Goal: Information Seeking & Learning: Learn about a topic

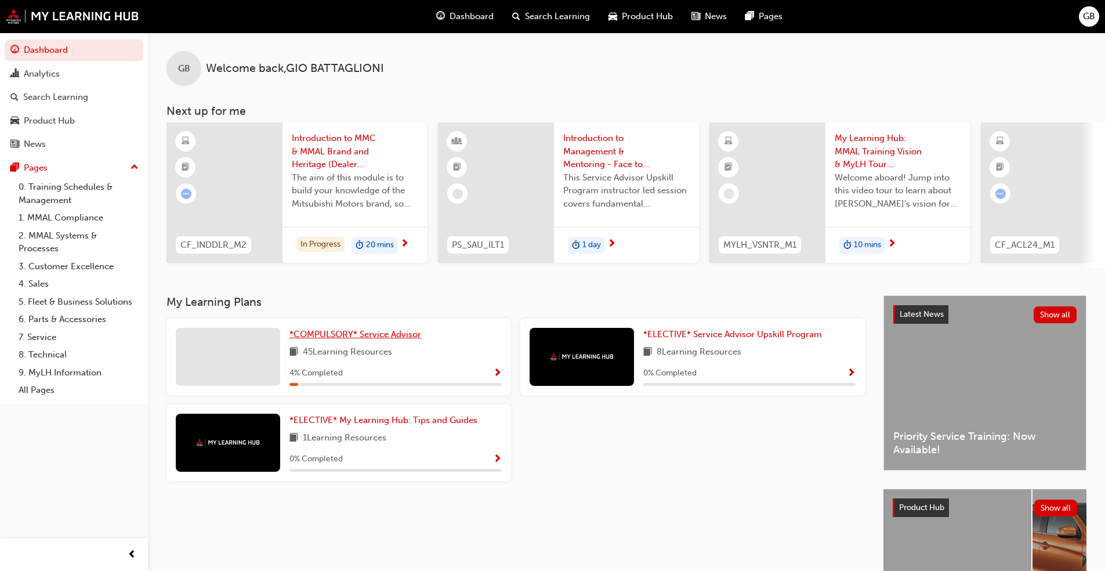
click at [389, 337] on span "*COMPULSORY* Service Advisor" at bounding box center [355, 334] width 132 height 10
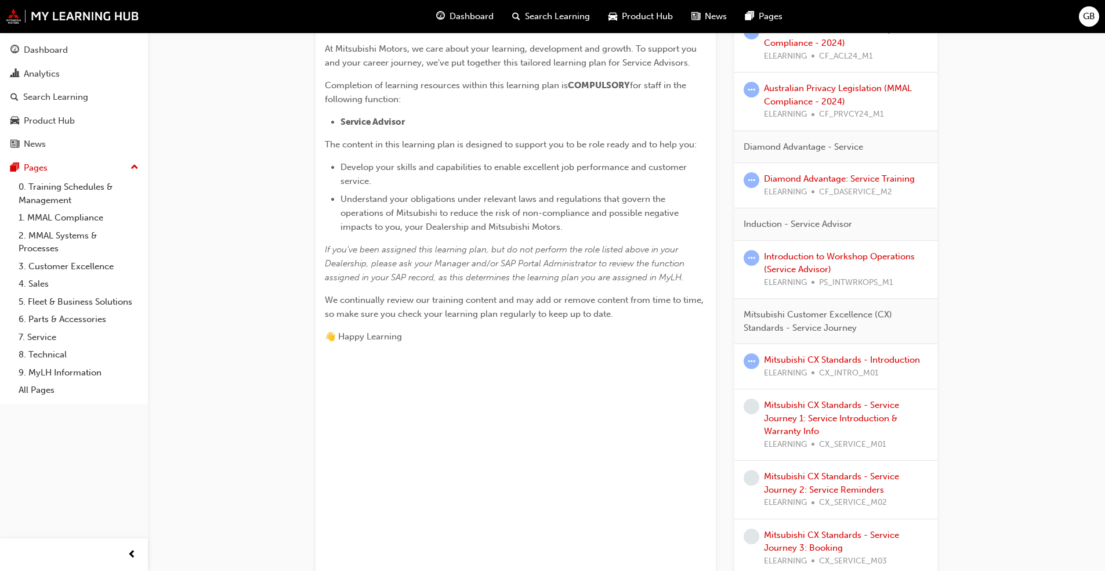
scroll to position [348, 0]
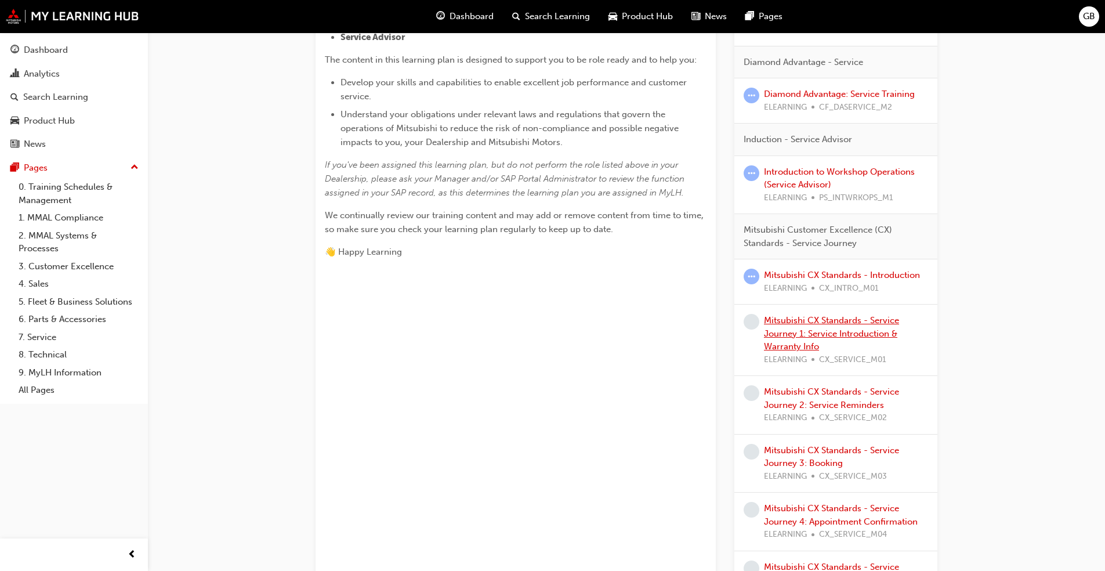
click at [579, 327] on div "Mitsubishi CX Standards - Service Journey 1: Service Introduction & Warranty In…" at bounding box center [846, 340] width 164 height 52
click at [579, 323] on link "Mitsubishi CX Standards - Service Journey 1: Service Introduction & Warranty In…" at bounding box center [831, 333] width 135 height 37
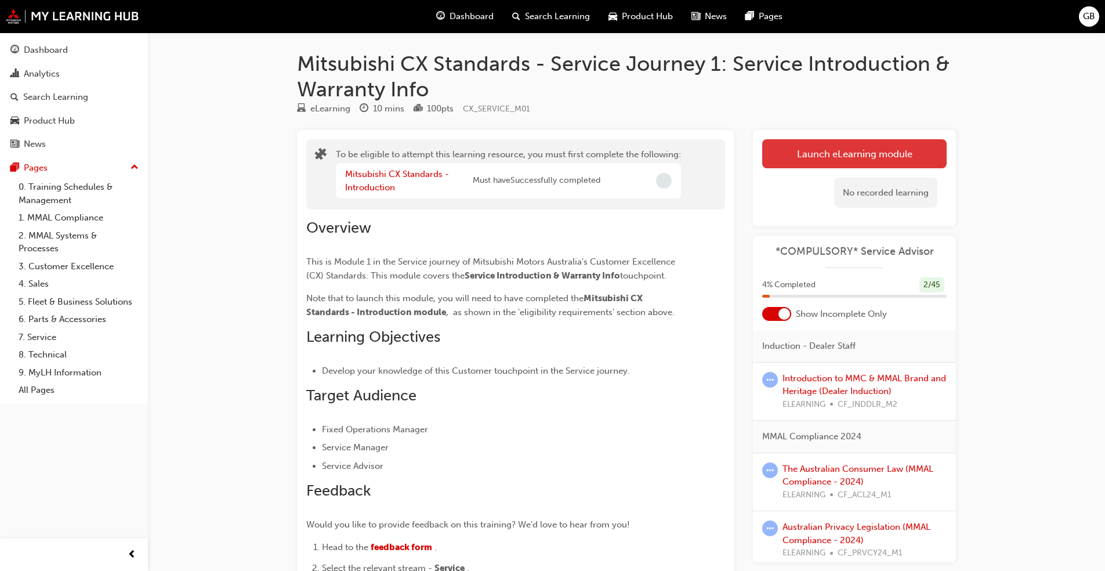
click at [579, 158] on button "Launch eLearning module" at bounding box center [854, 153] width 184 height 29
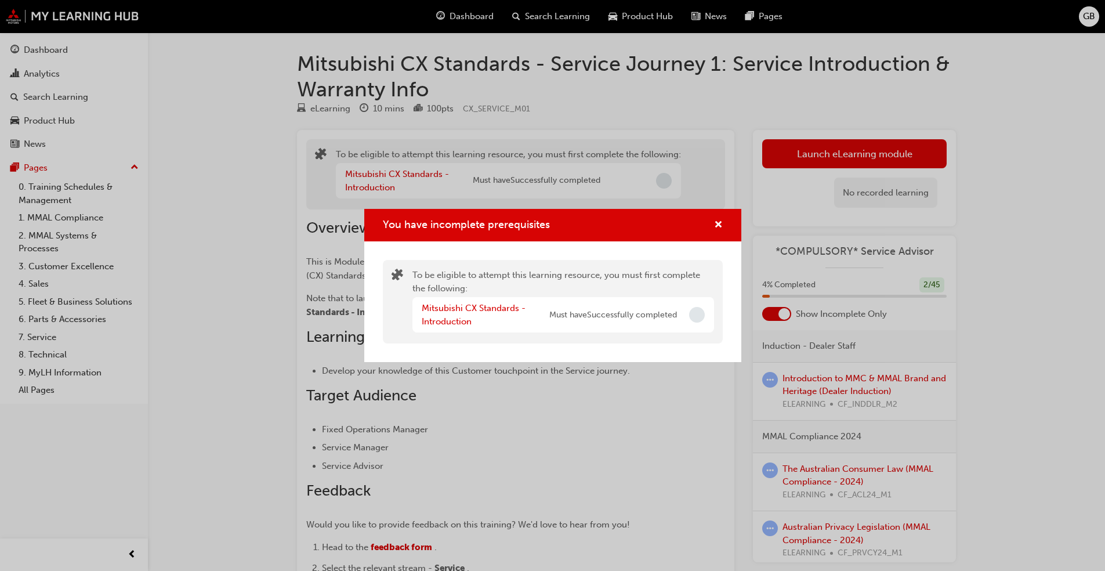
click at [477, 302] on div "Mitsubishi CX Standards - Introduction" at bounding box center [486, 315] width 128 height 26
click at [473, 308] on link "Mitsubishi CX Standards - Introduction" at bounding box center [474, 315] width 104 height 24
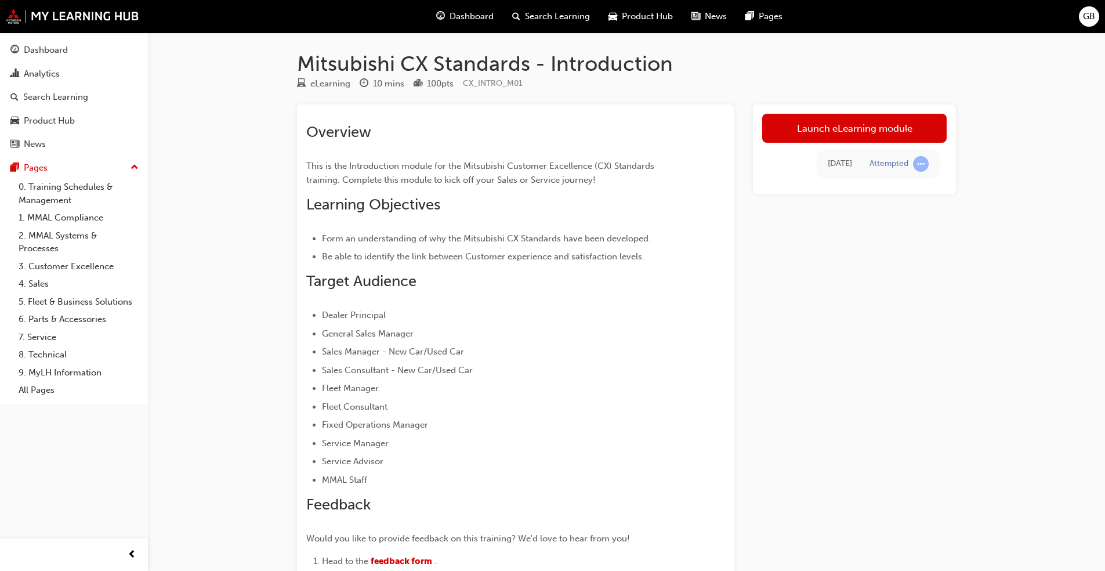
click at [579, 144] on div "[DATE] Attempted" at bounding box center [854, 164] width 184 height 42
click at [579, 127] on link "Launch eLearning module" at bounding box center [854, 128] width 184 height 29
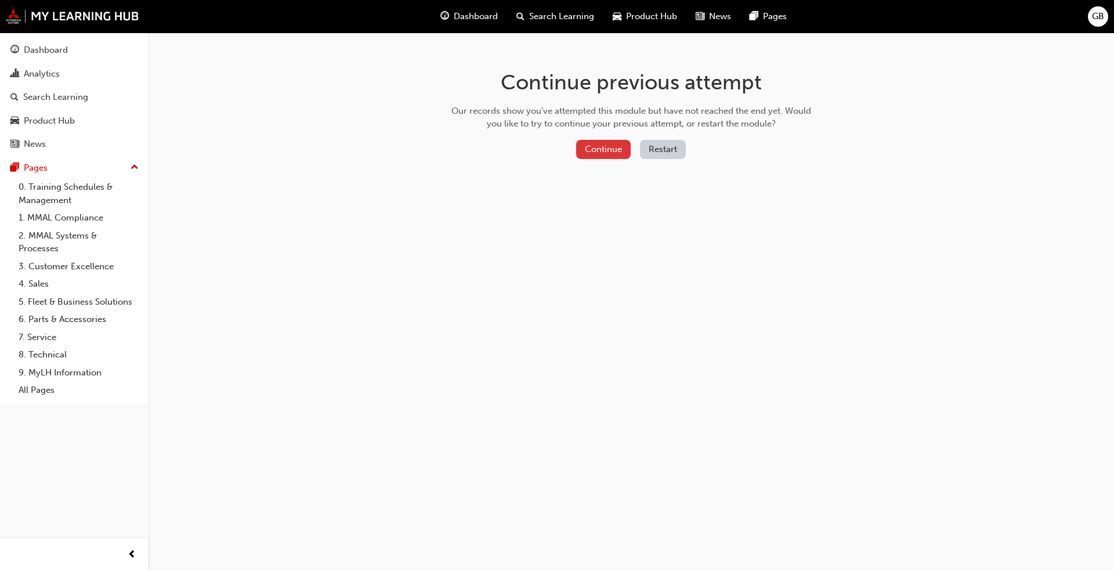
click at [579, 152] on button "Continue" at bounding box center [603, 149] width 55 height 19
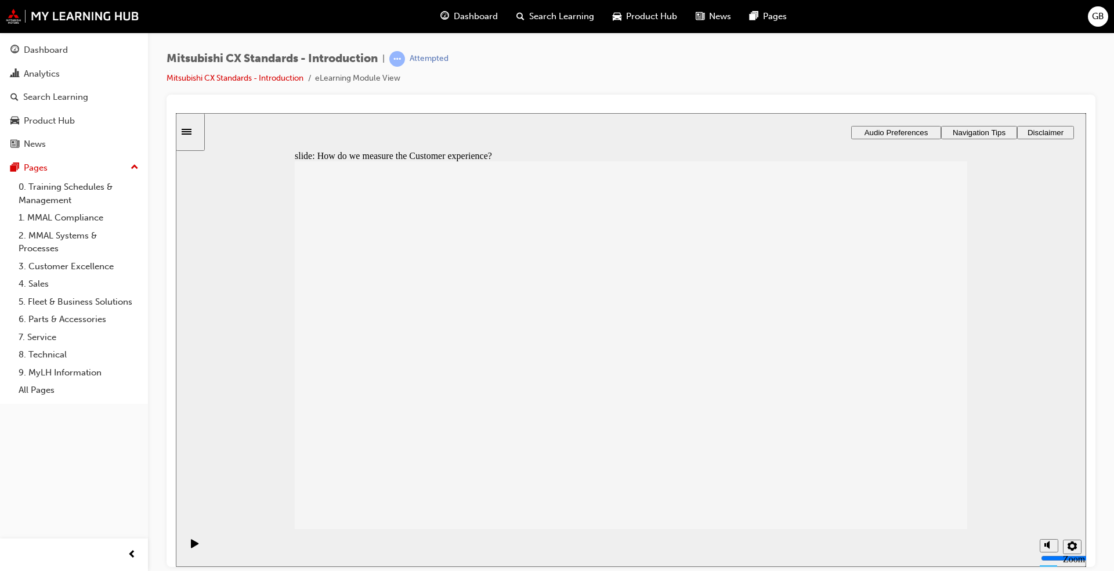
click at [196, 434] on div "play/pause" at bounding box center [195, 548] width 20 height 20
click at [579, 99] on div at bounding box center [630, 331] width 929 height 472
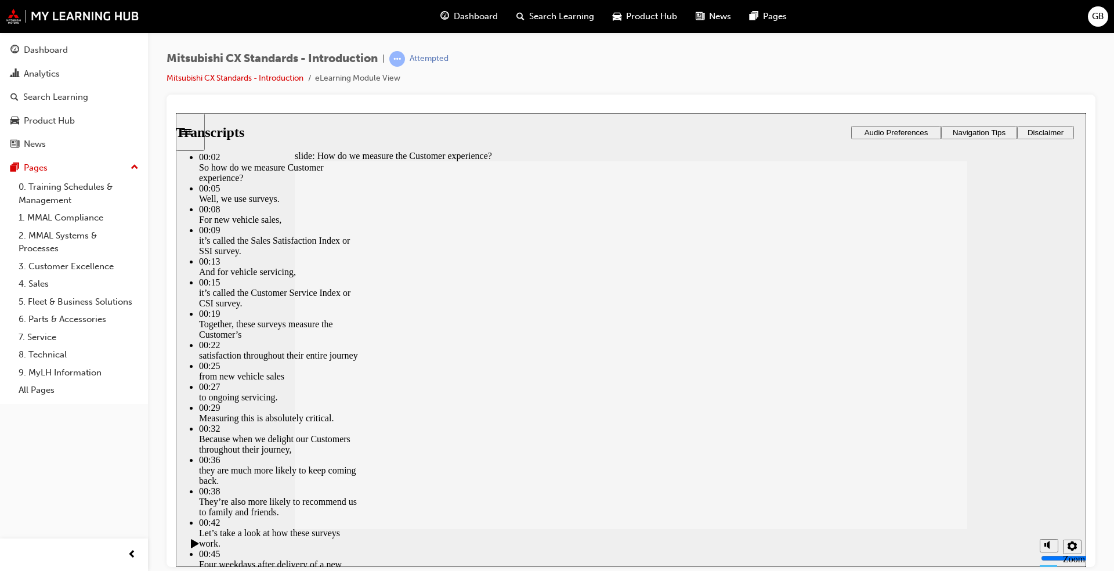
type input "187"
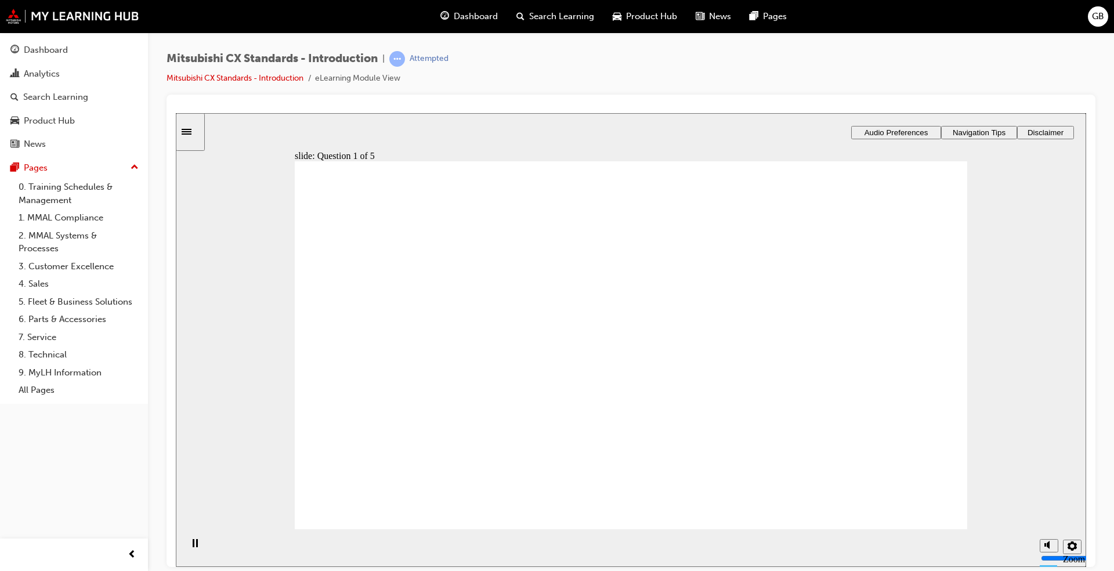
drag, startPoint x: 491, startPoint y: 396, endPoint x: 395, endPoint y: 410, distance: 96.8
radio input "true"
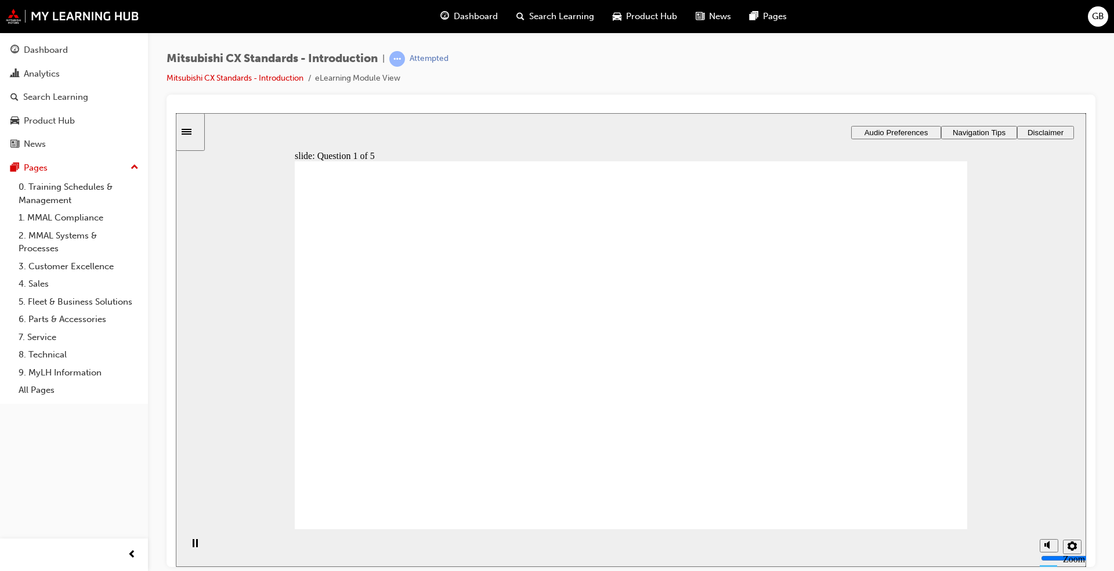
radio input "true"
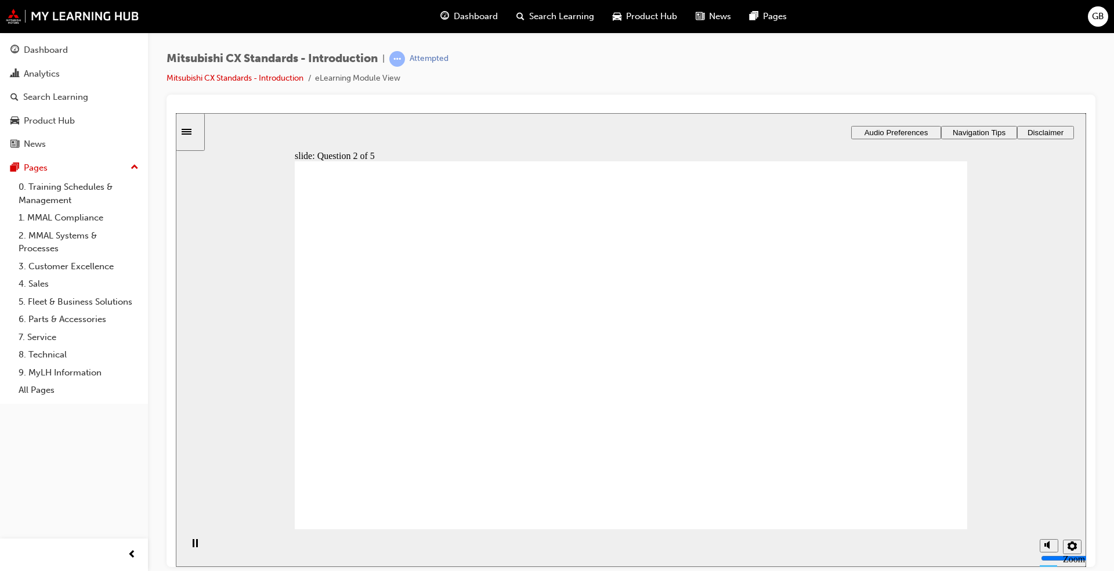
radio input "true"
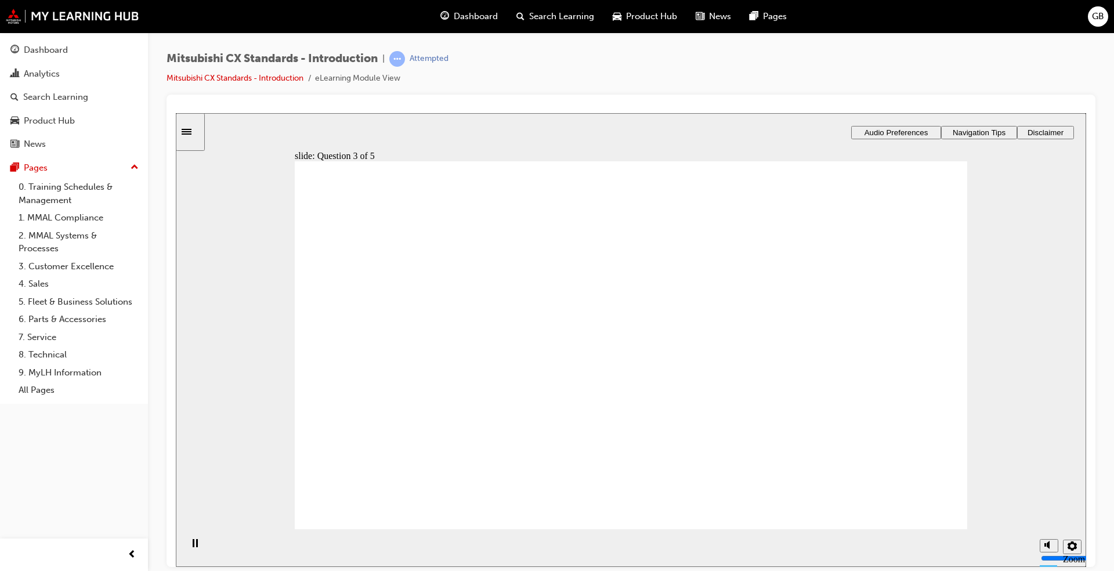
radio input "true"
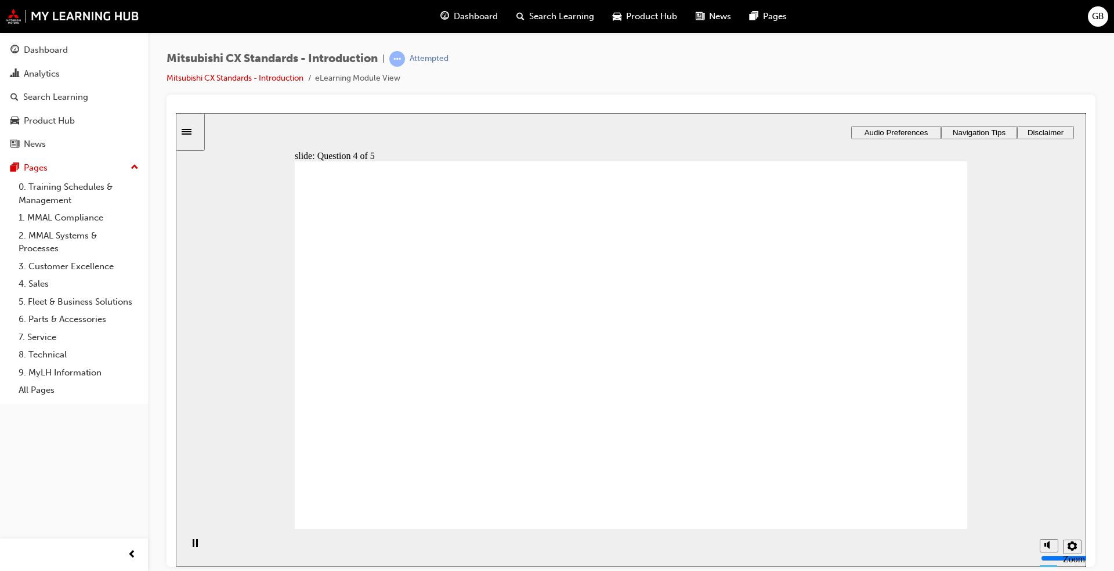
radio input "true"
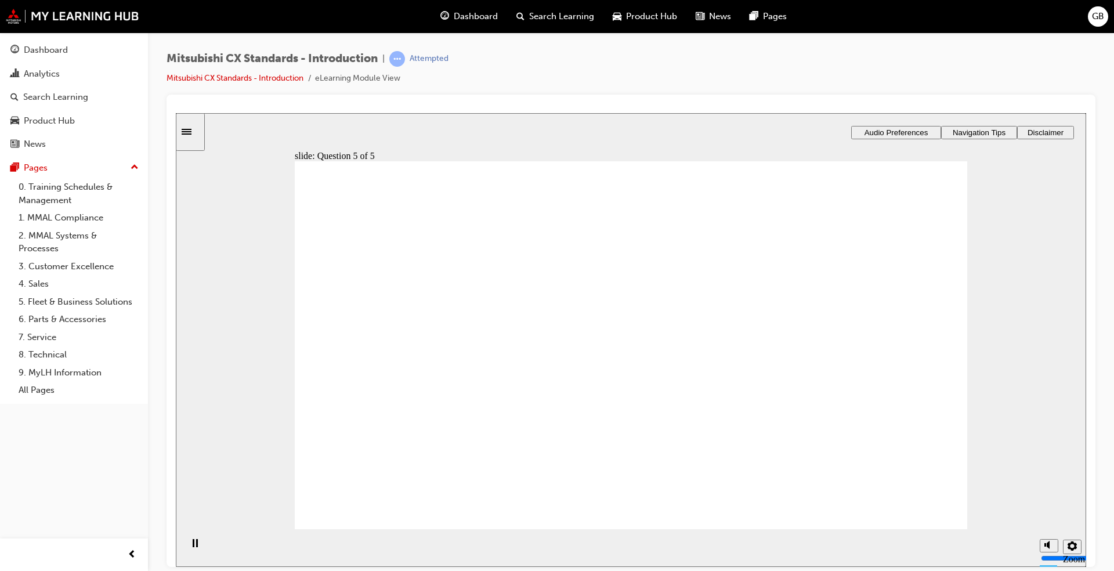
radio input "true"
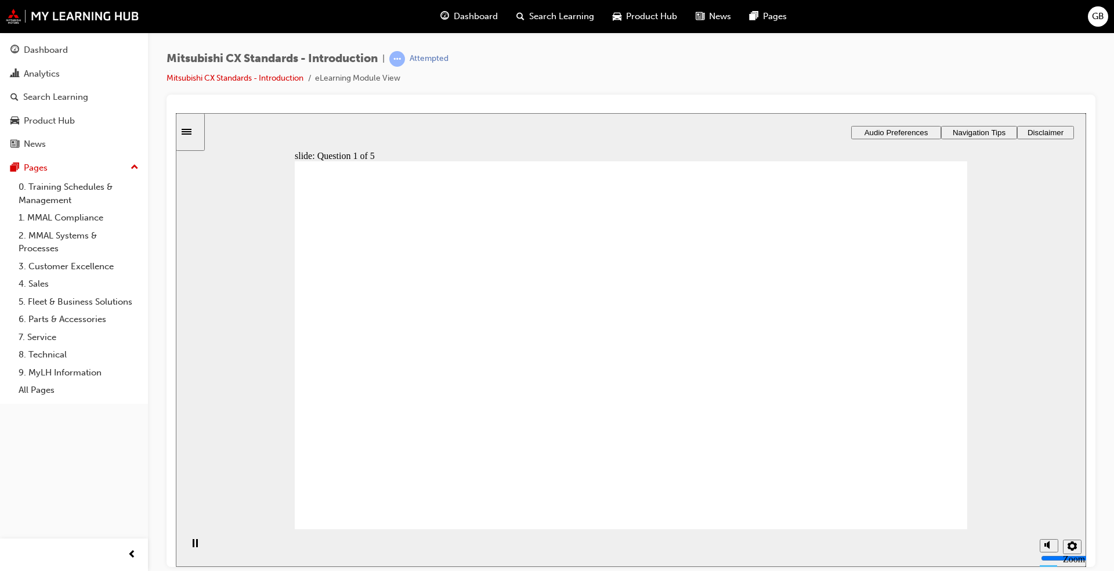
radio input "false"
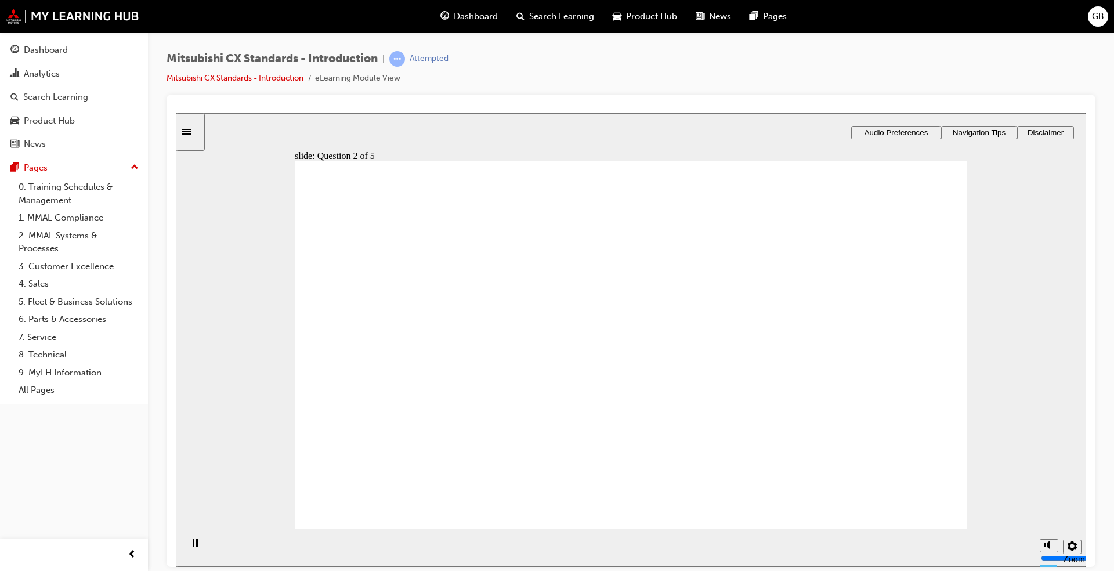
radio input "true"
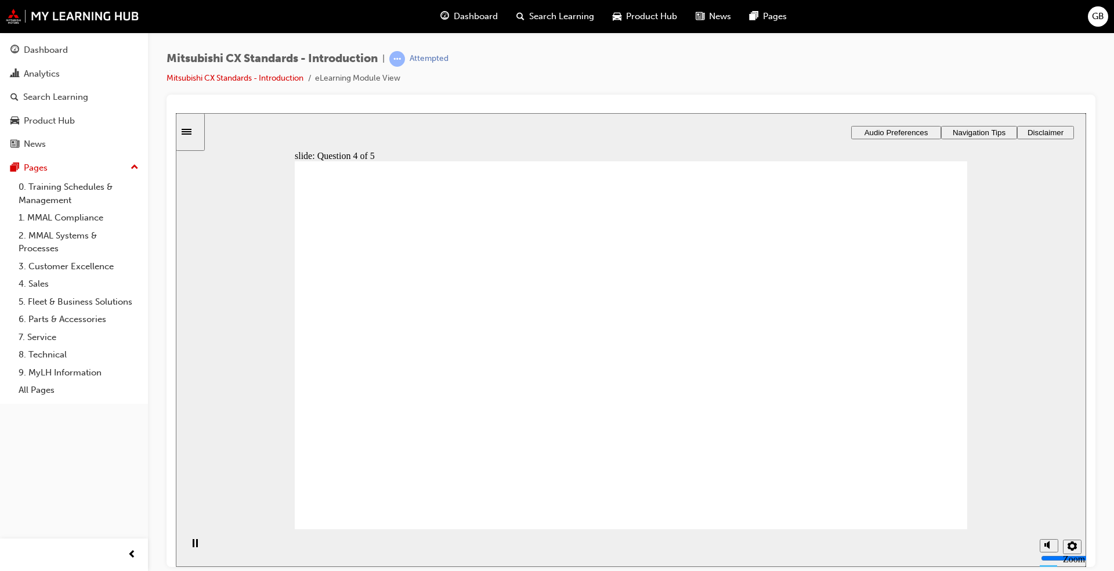
radio input "true"
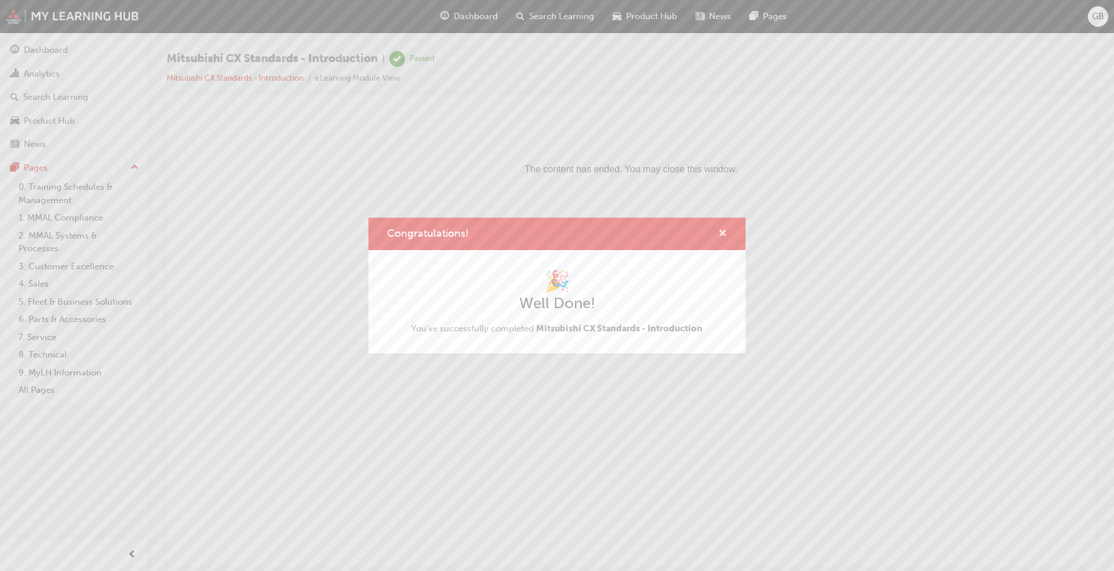
click at [579, 240] on button "Congratulations!" at bounding box center [722, 234] width 9 height 15
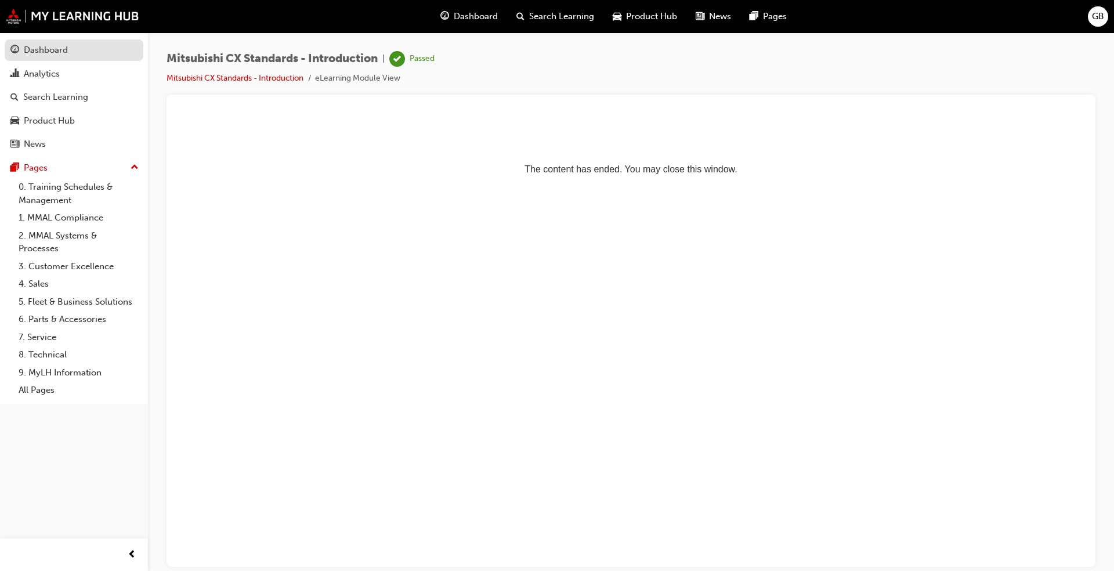
click at [88, 58] on link "Dashboard" at bounding box center [74, 49] width 139 height 21
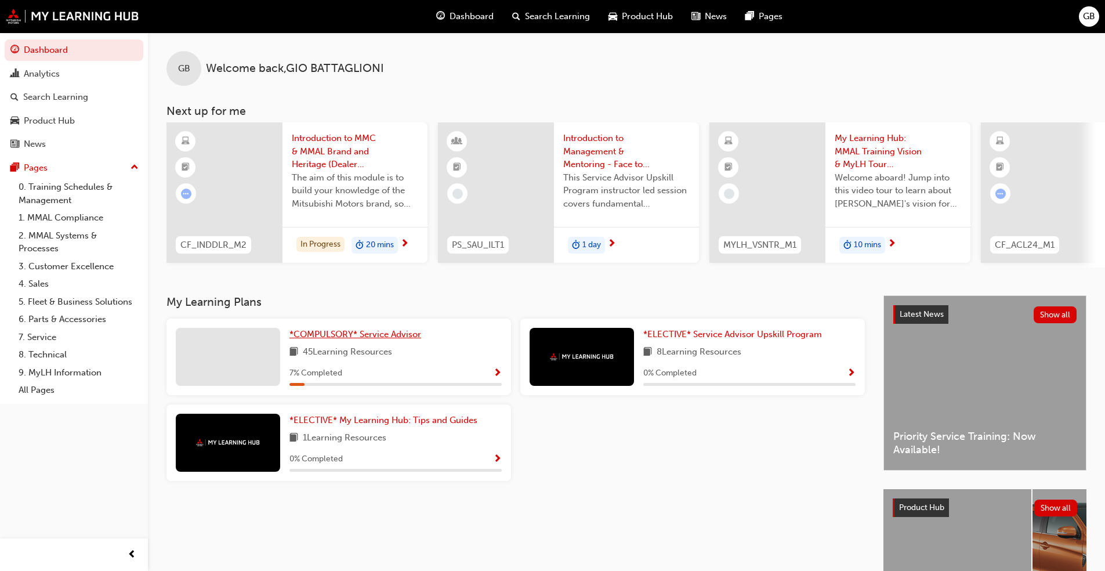
click at [369, 335] on span "*COMPULSORY* Service Advisor" at bounding box center [355, 334] width 132 height 10
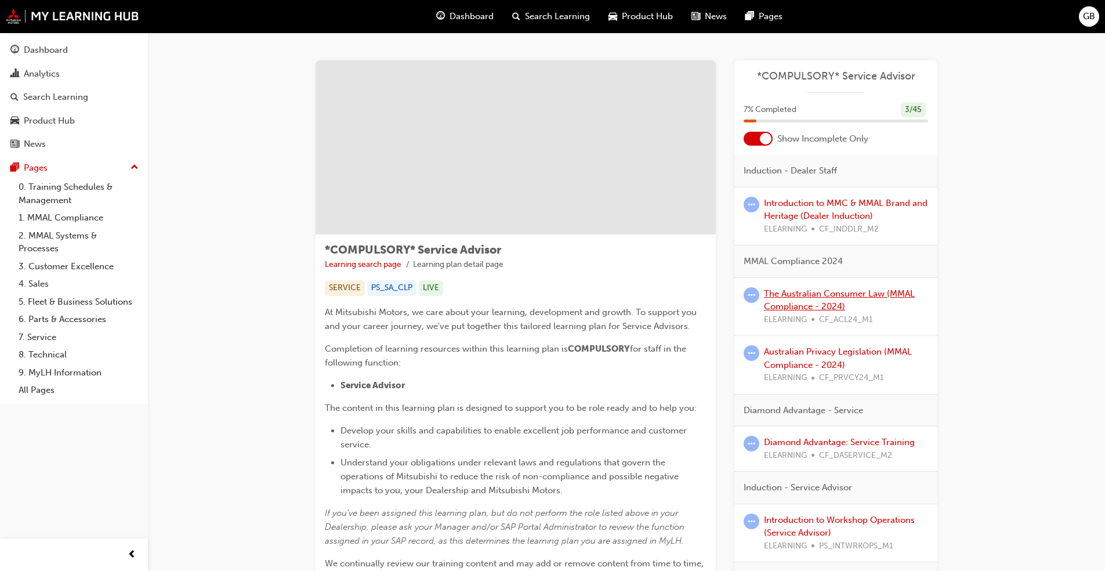
click at [579, 296] on link "The Australian Consumer Law (MMAL Compliance - 2024)" at bounding box center [839, 300] width 151 height 24
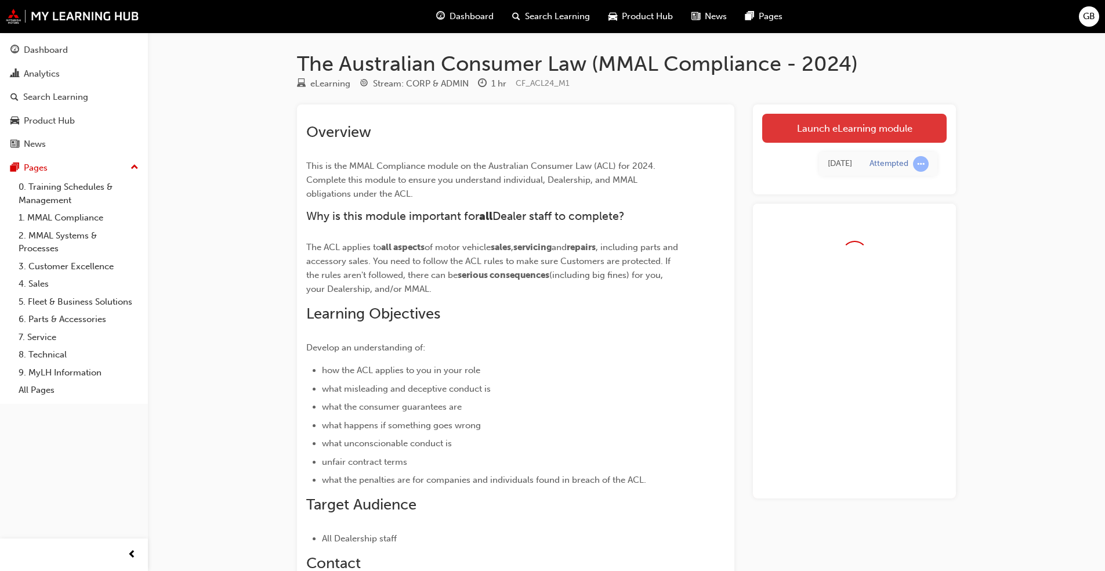
click at [579, 135] on link "Launch eLearning module" at bounding box center [854, 128] width 184 height 29
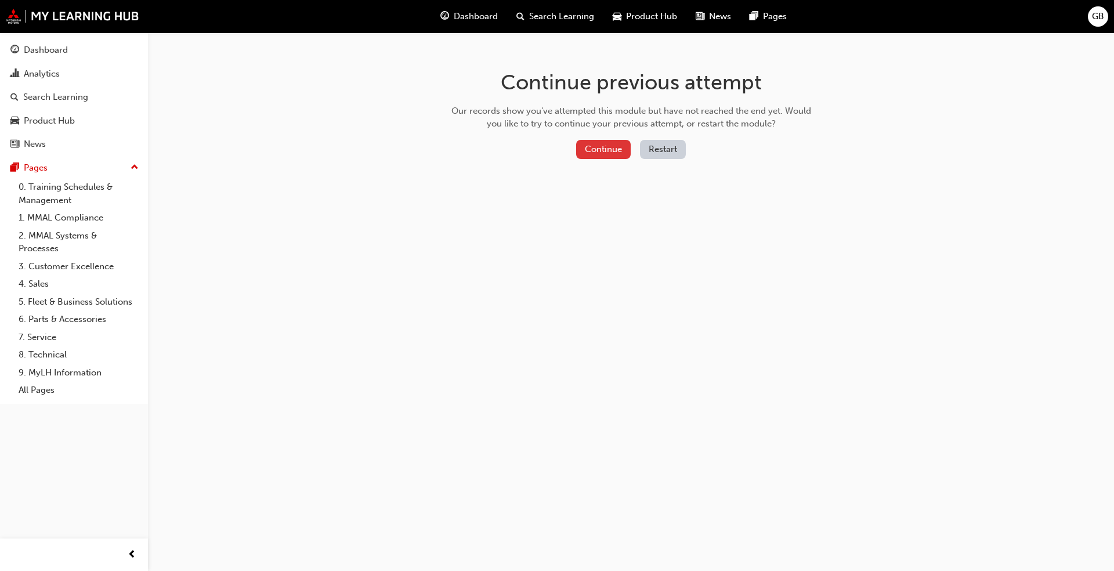
click at [579, 145] on button "Continue" at bounding box center [603, 149] width 55 height 19
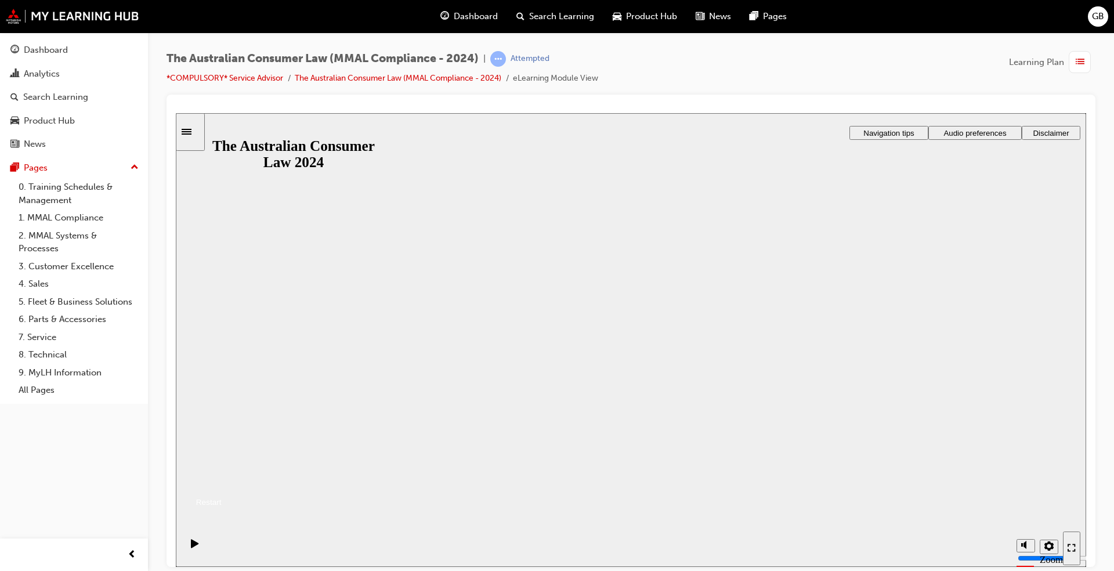
click at [222, 434] on button "Resume" at bounding box center [199, 487] width 46 height 15
